Goal: Navigation & Orientation: Find specific page/section

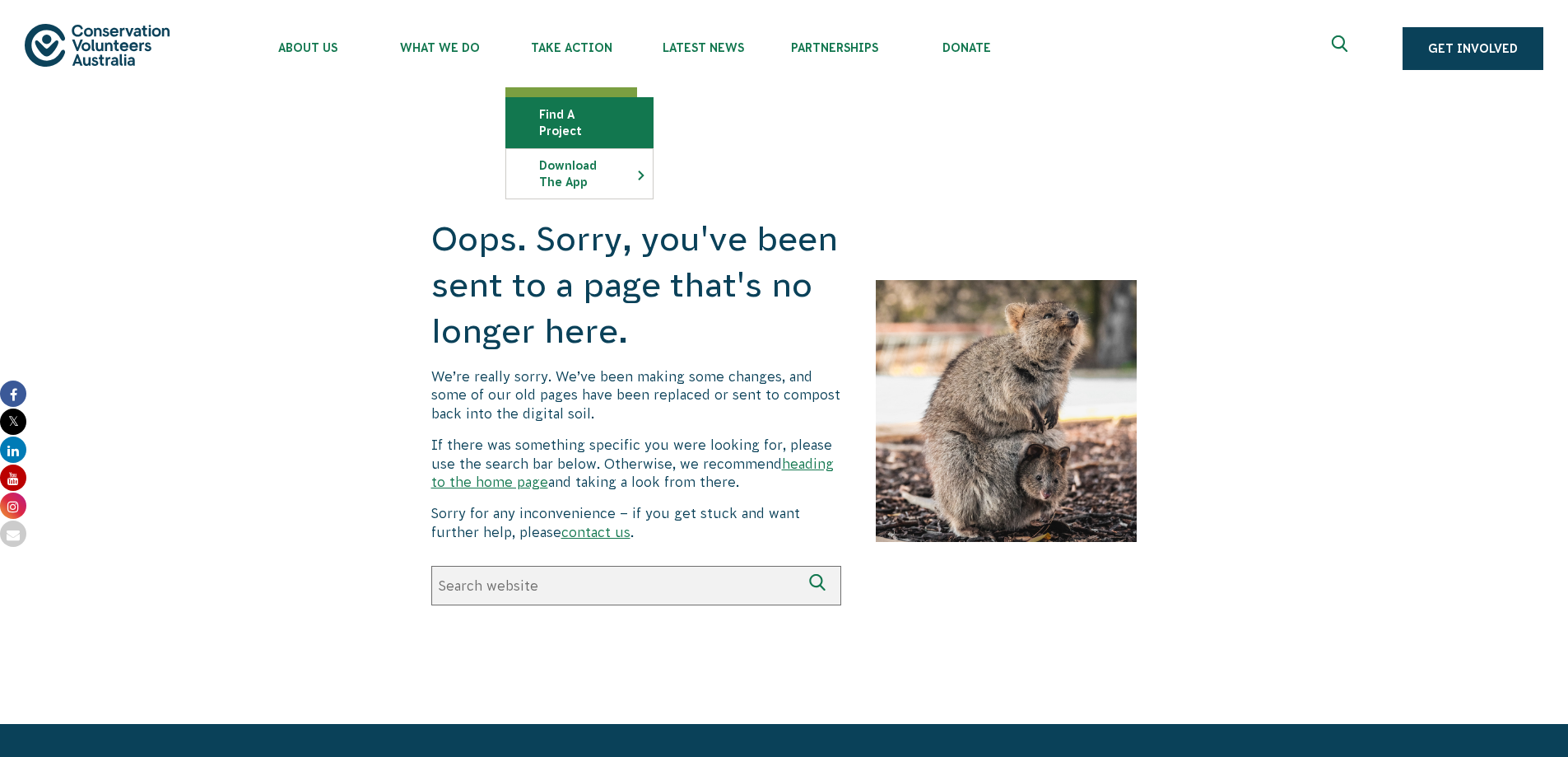
click at [563, 115] on link "Find a project" at bounding box center [579, 123] width 147 height 50
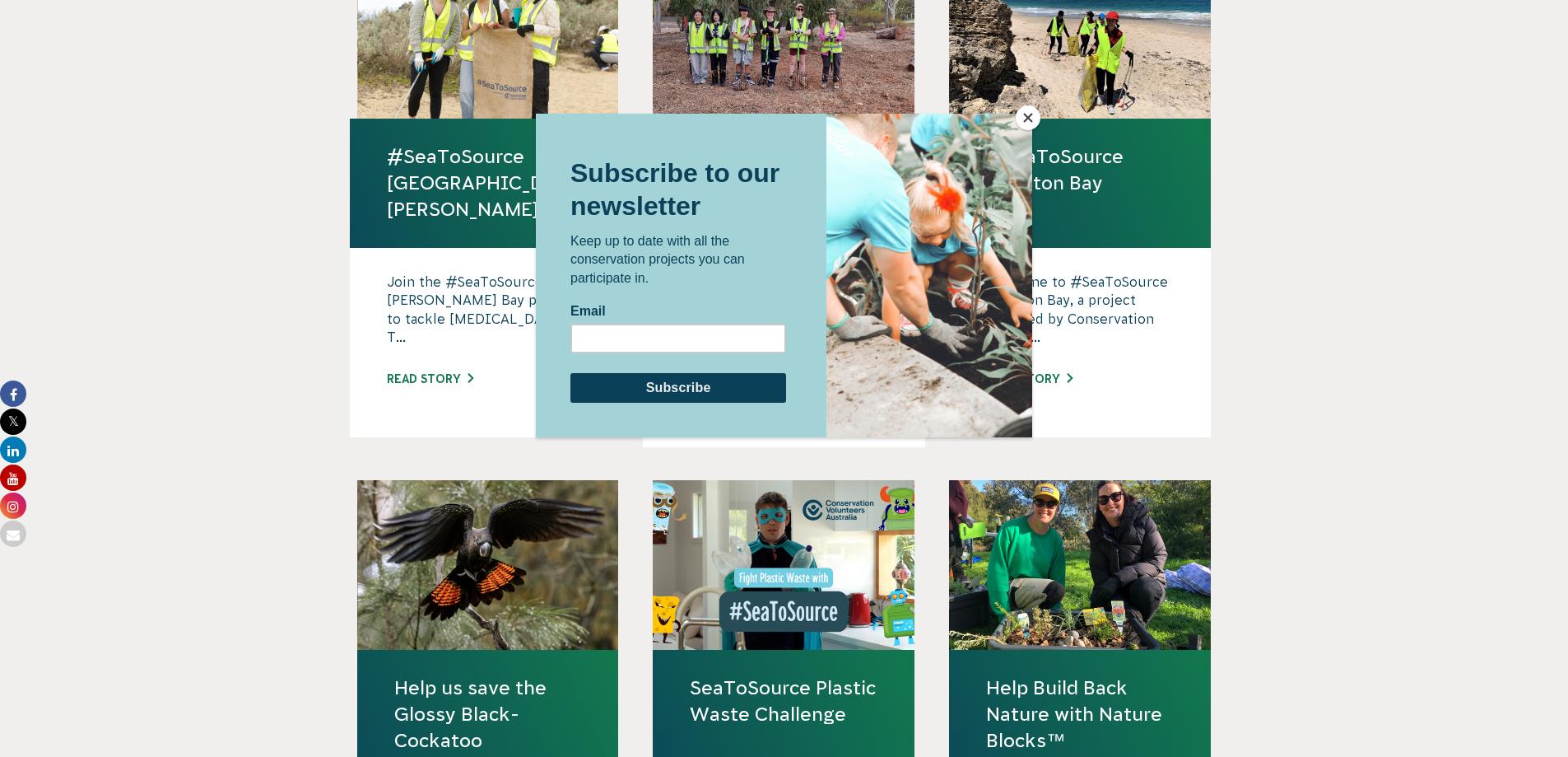
scroll to position [1400, 0]
